Goal: Information Seeking & Learning: Learn about a topic

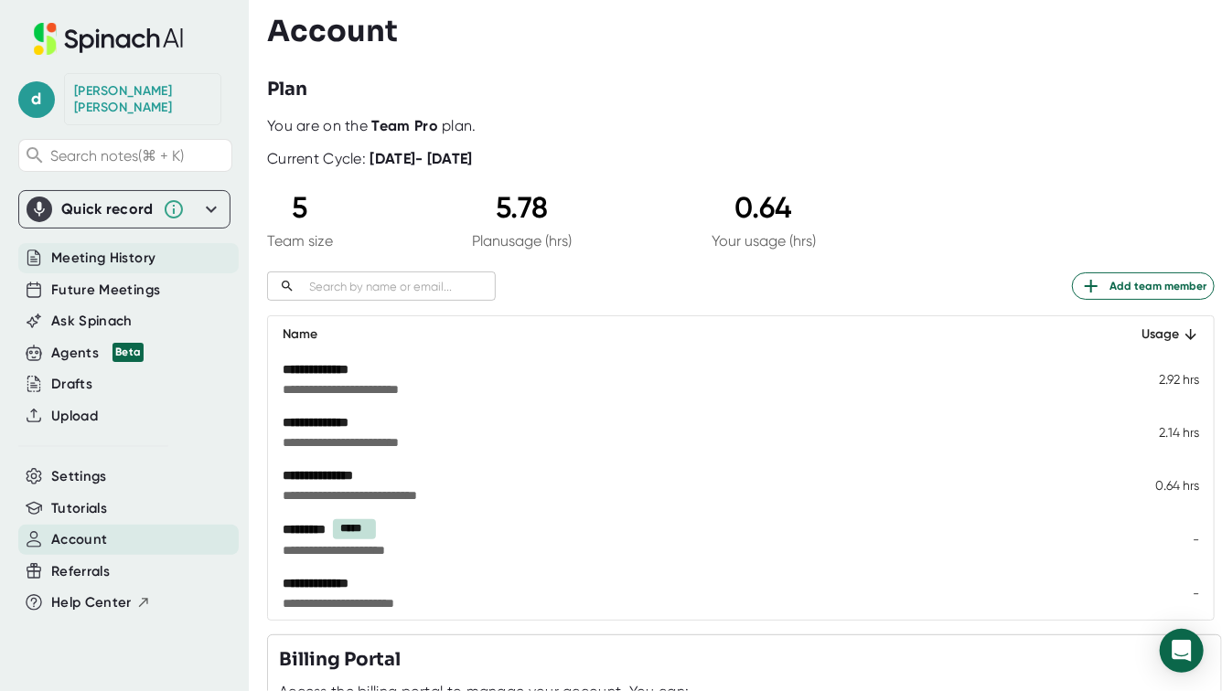
click at [140, 251] on span "Meeting History" at bounding box center [103, 258] width 104 height 21
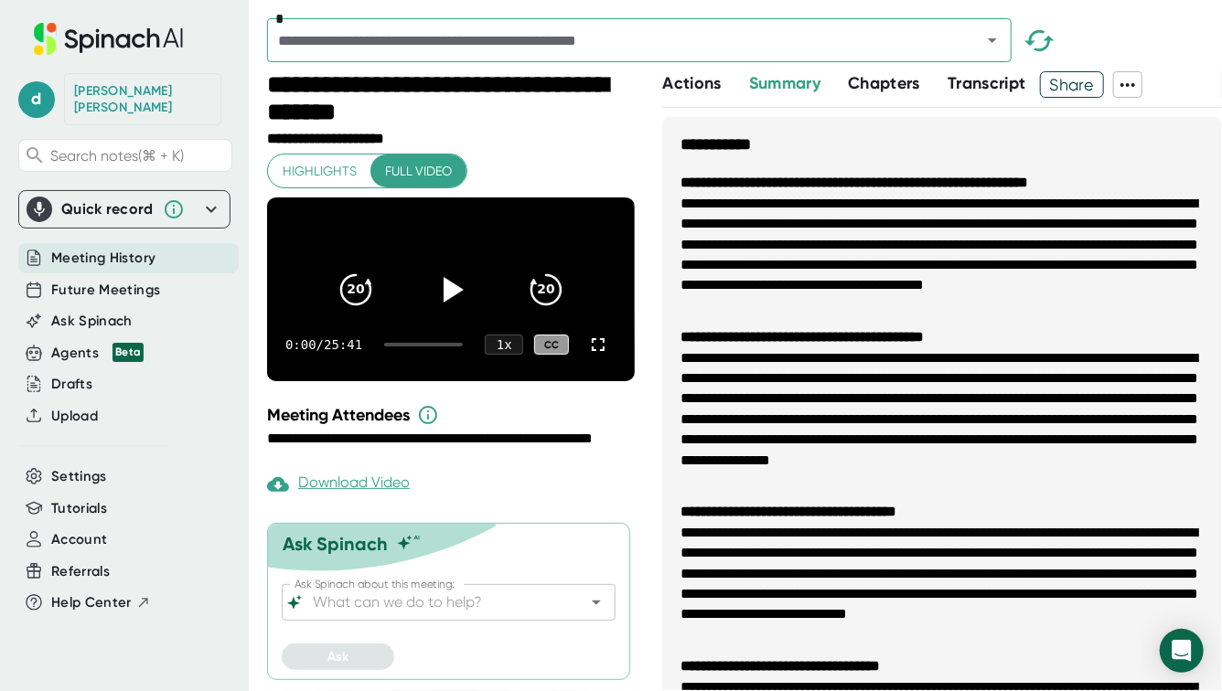
click at [875, 77] on span "Chapters" at bounding box center [884, 83] width 72 height 20
